Goal: Transaction & Acquisition: Purchase product/service

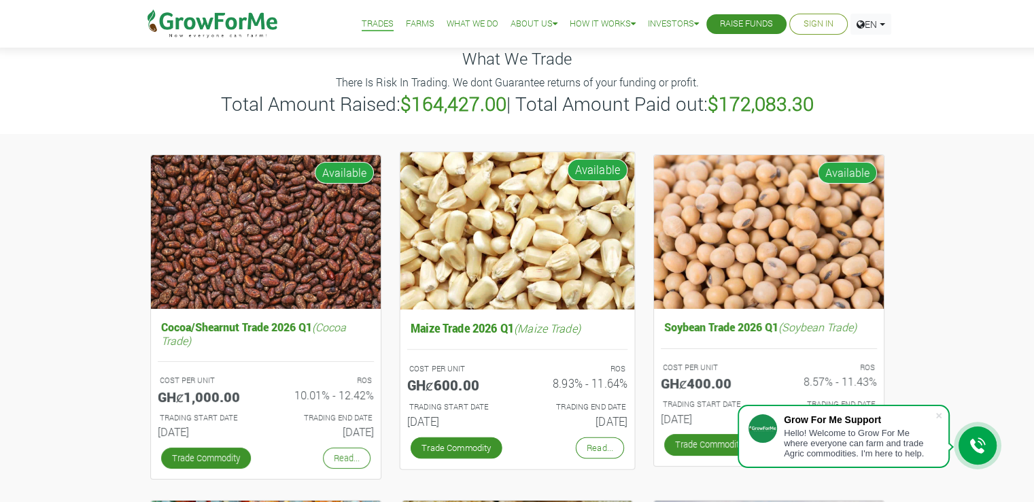
scroll to position [42, 0]
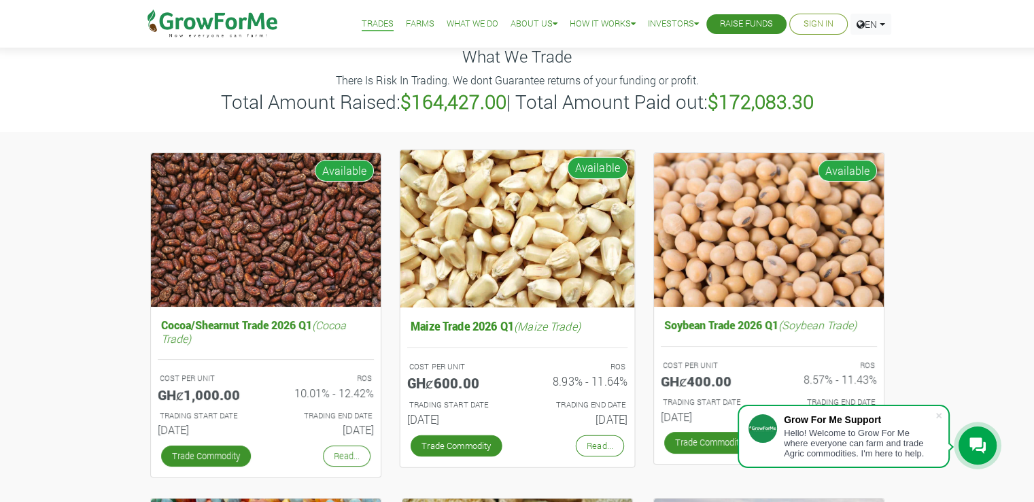
click at [479, 323] on h5 "Maize Trade 2026 Q1 (Maize Trade)" at bounding box center [516, 325] width 220 height 20
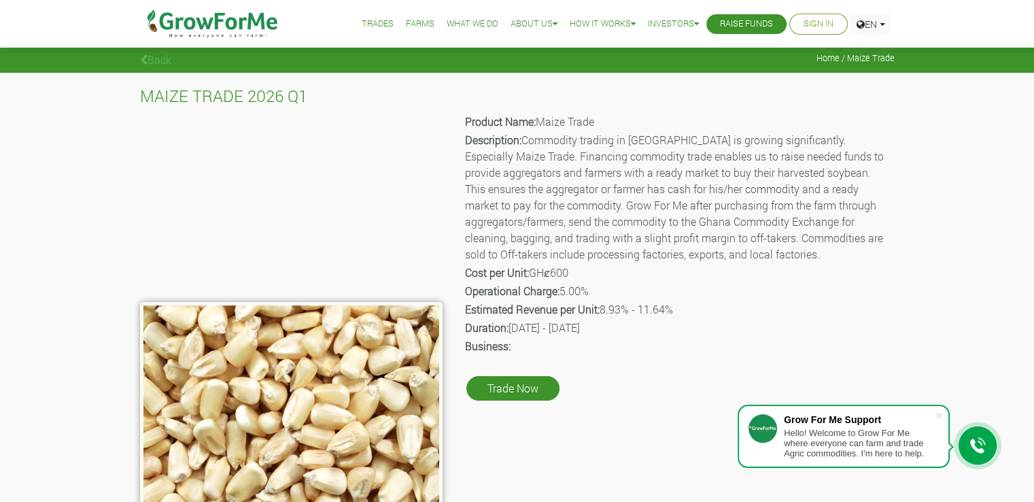
click at [410, 22] on link "Farms" at bounding box center [420, 24] width 29 height 14
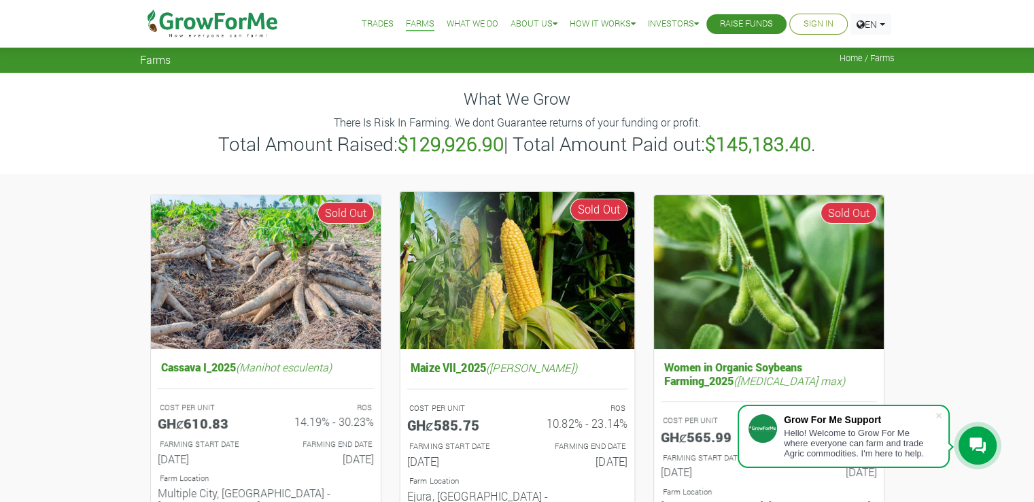
click at [460, 372] on h5 "Maize VII_2025 (Zea Mays)" at bounding box center [516, 367] width 220 height 20
click at [493, 374] on h5 "Maize VII_2025 (Zea Mays)" at bounding box center [516, 367] width 220 height 20
click at [489, 297] on img at bounding box center [517, 269] width 234 height 157
